Goal: Task Accomplishment & Management: Complete application form

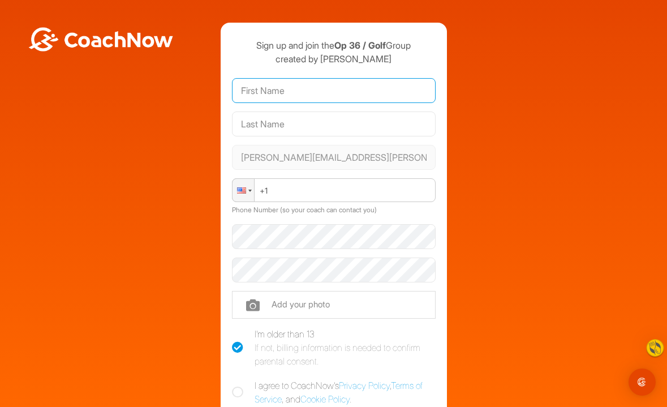
click at [371, 88] on input "text" at bounding box center [334, 90] width 204 height 25
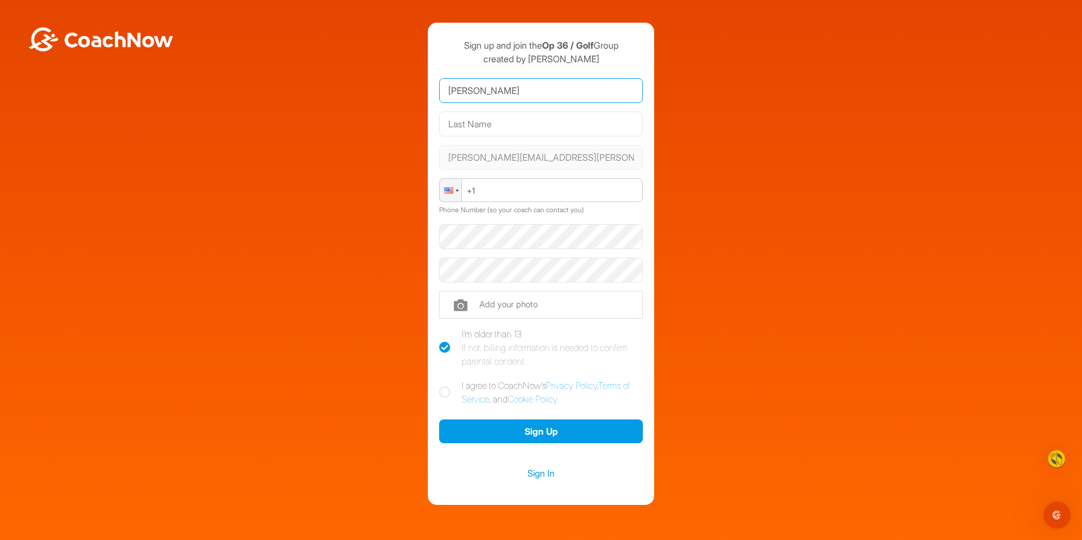
type input "[PERSON_NAME]"
click at [444, 190] on div at bounding box center [448, 190] width 9 height 6
click at [441, 391] on icon at bounding box center [444, 391] width 11 height 11
click at [441, 386] on input "I agree to CoachNow's Privacy Policy , Terms of Service , and Cookie Policy ." at bounding box center [442, 382] width 7 height 7
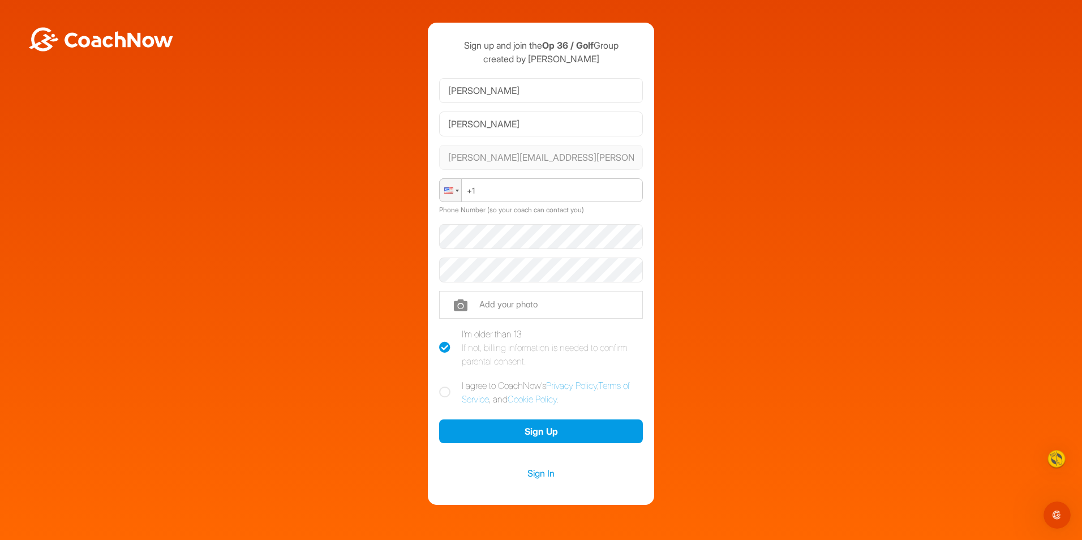
checkbox input "true"
click at [546, 406] on button "Sign Up" at bounding box center [541, 431] width 204 height 24
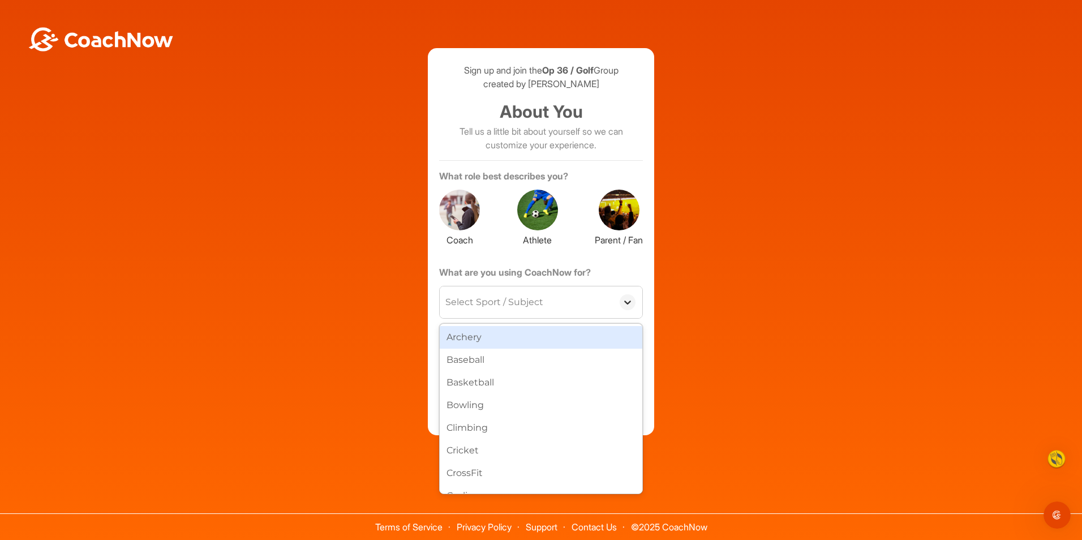
click at [627, 305] on icon at bounding box center [627, 302] width 11 height 11
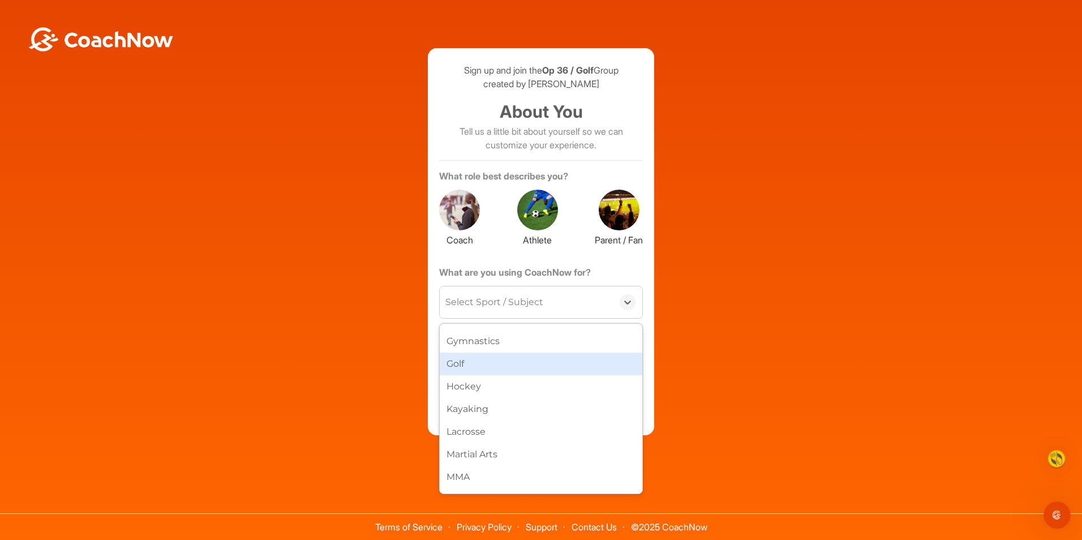
click at [547, 366] on div "Golf" at bounding box center [541, 364] width 203 height 23
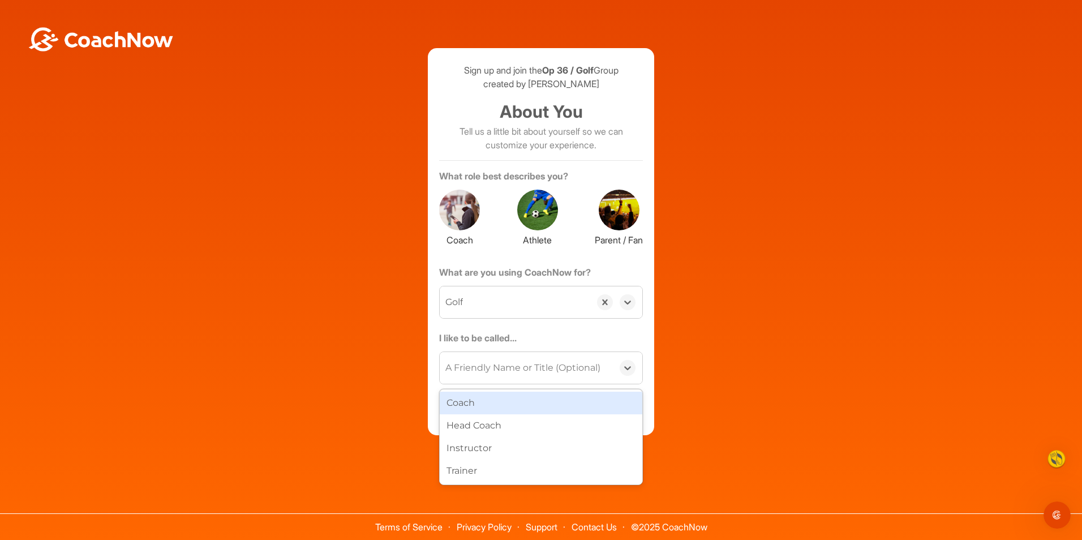
click at [578, 368] on div "A Friendly Name or Title (Optional)" at bounding box center [522, 368] width 155 height 14
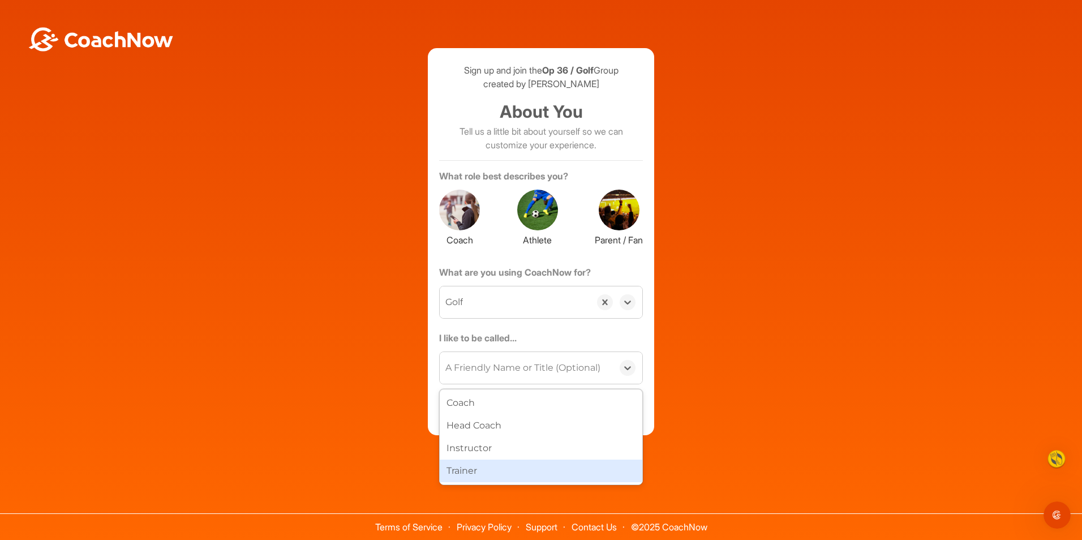
click at [531, 406] on div "Trainer" at bounding box center [541, 470] width 203 height 23
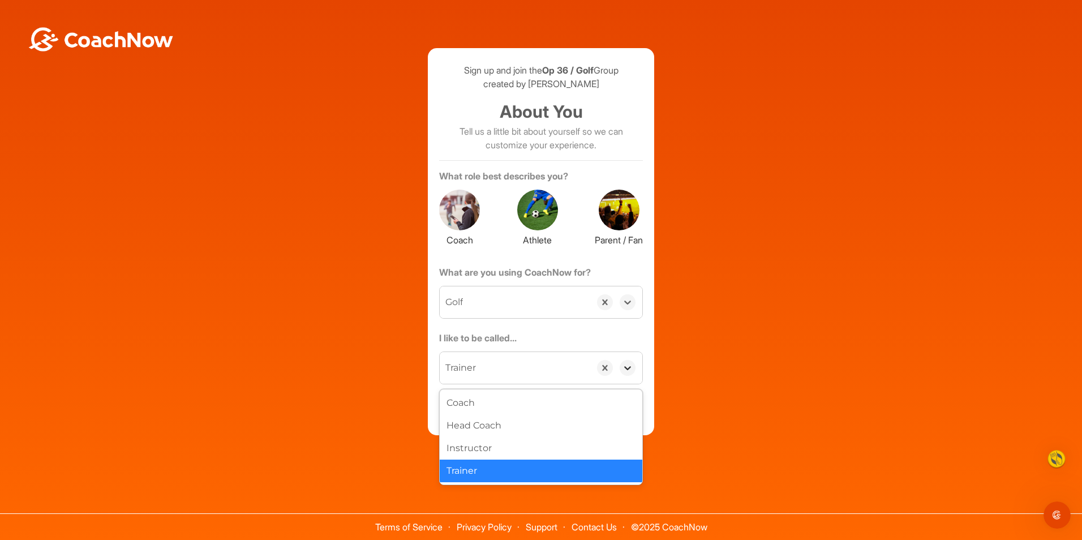
click at [625, 366] on icon at bounding box center [627, 367] width 11 height 11
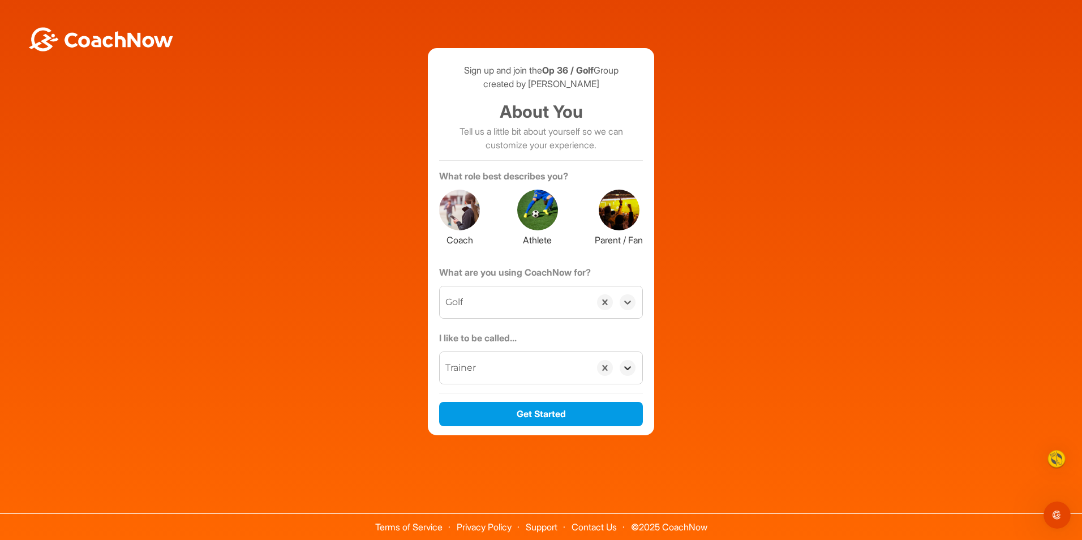
click at [633, 368] on icon at bounding box center [627, 367] width 11 height 11
click at [580, 406] on button "Get Started" at bounding box center [541, 414] width 204 height 24
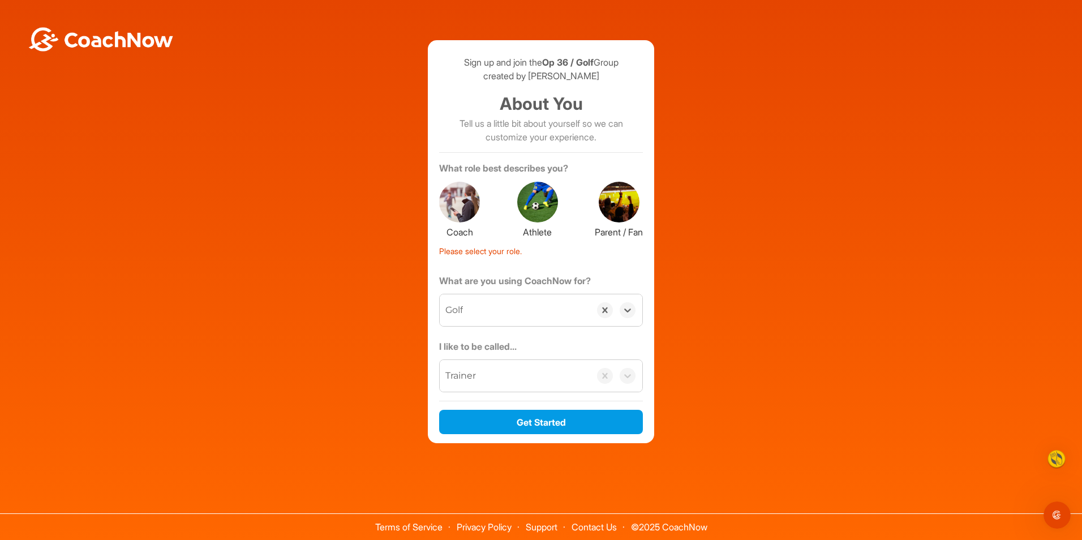
click at [626, 212] on div at bounding box center [619, 202] width 41 height 41
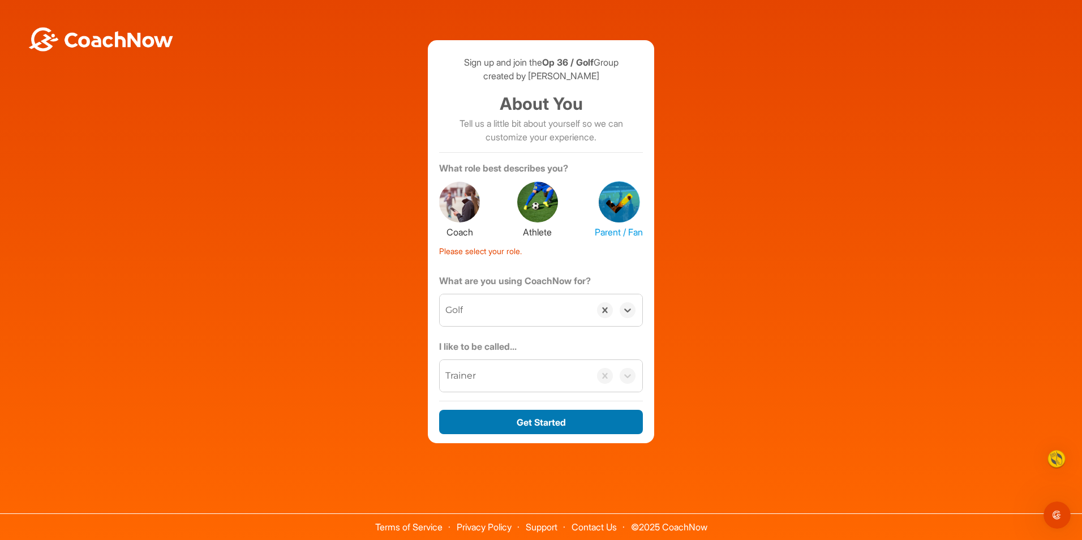
click at [555, 406] on button "Get Started" at bounding box center [541, 422] width 204 height 24
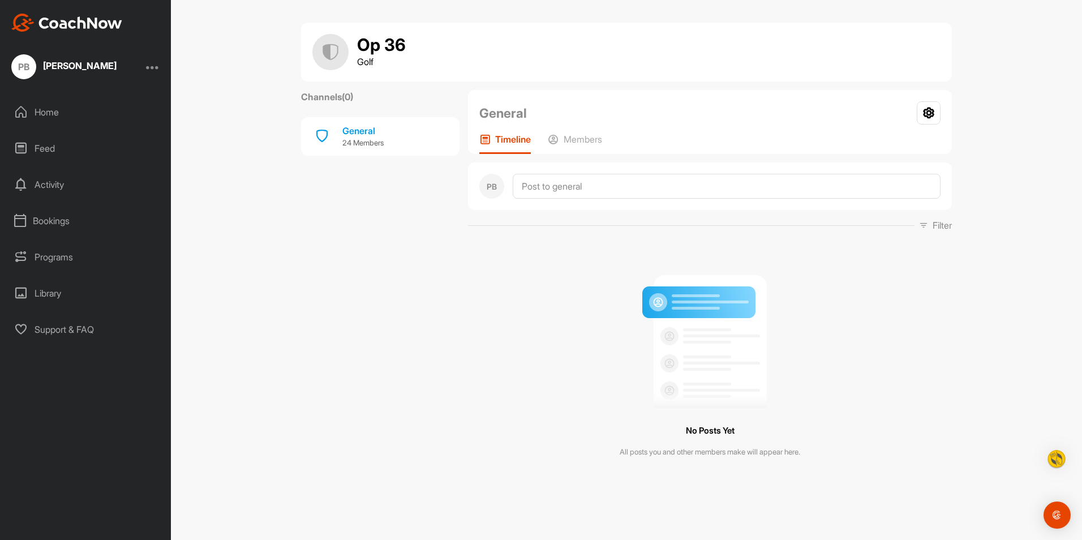
click at [49, 116] on div "Home" at bounding box center [86, 112] width 160 height 28
